Goal: Transaction & Acquisition: Download file/media

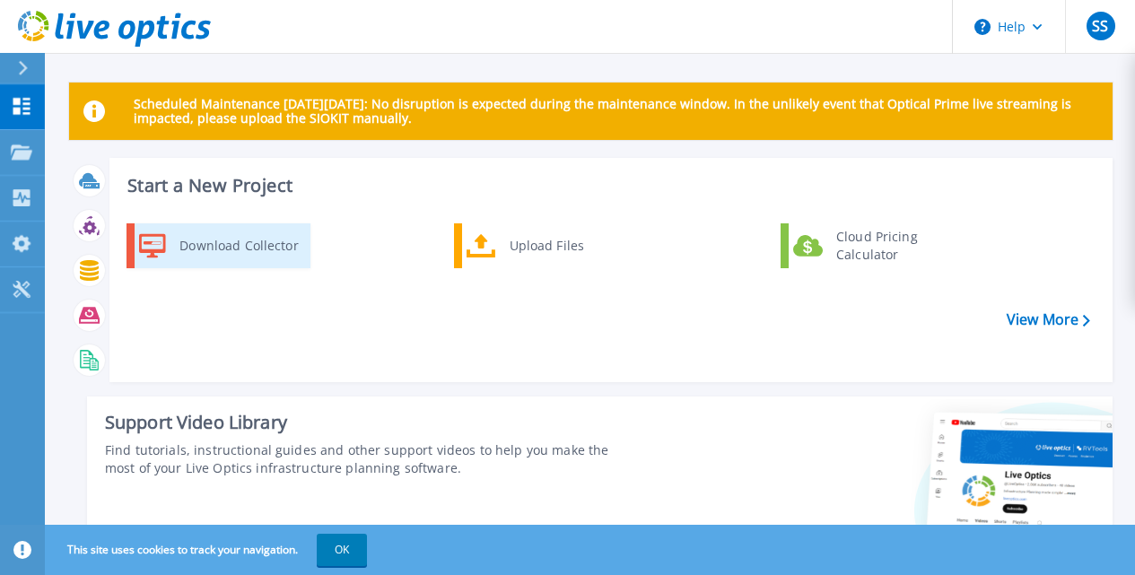
click at [282, 259] on div "Download Collector" at bounding box center [239, 246] width 136 height 36
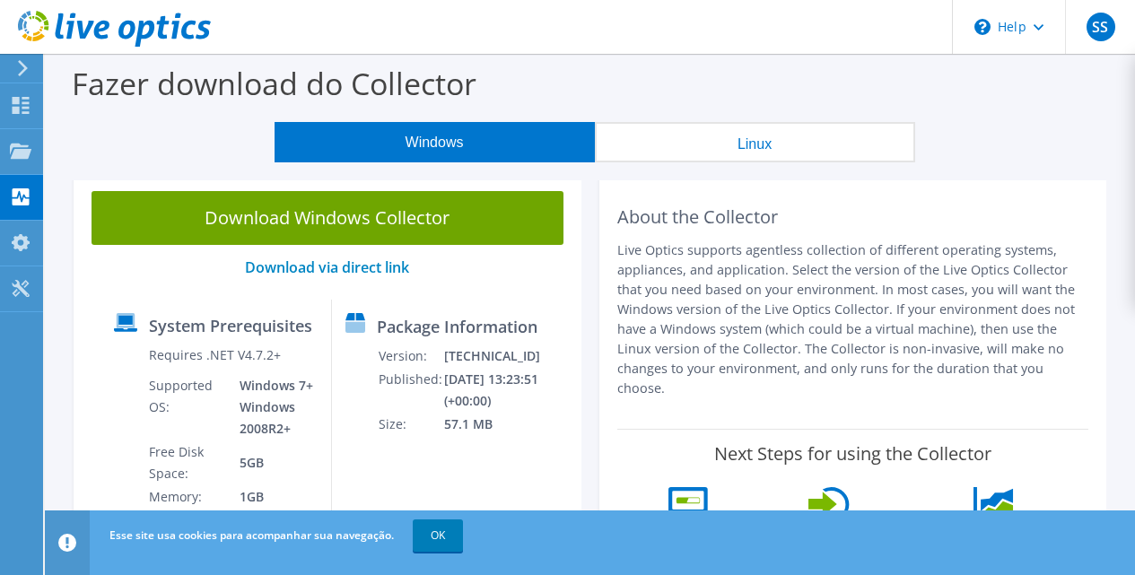
click at [367, 226] on link "Download Windows Collector" at bounding box center [328, 218] width 472 height 54
click at [427, 542] on link "OK" at bounding box center [438, 536] width 50 height 32
